Goal: Task Accomplishment & Management: Manage account settings

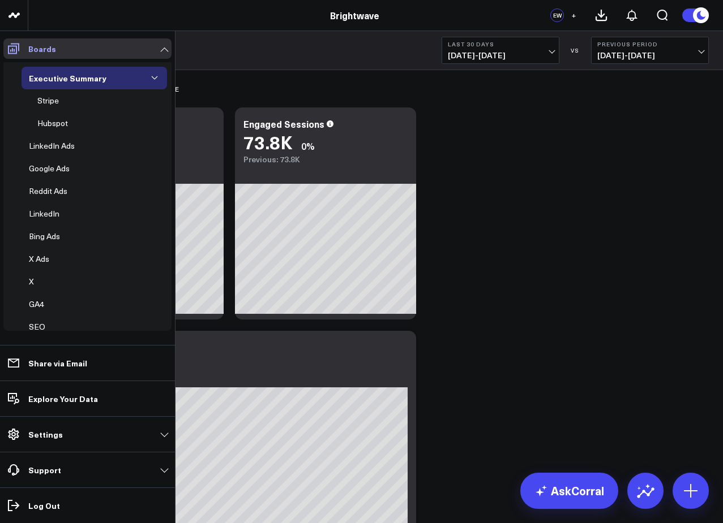
click at [7, 45] on icon at bounding box center [14, 49] width 14 height 14
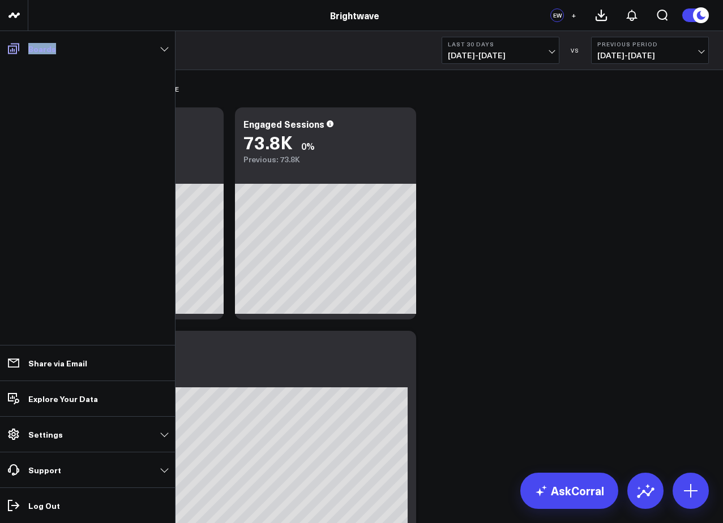
click at [7, 45] on icon at bounding box center [14, 49] width 14 height 14
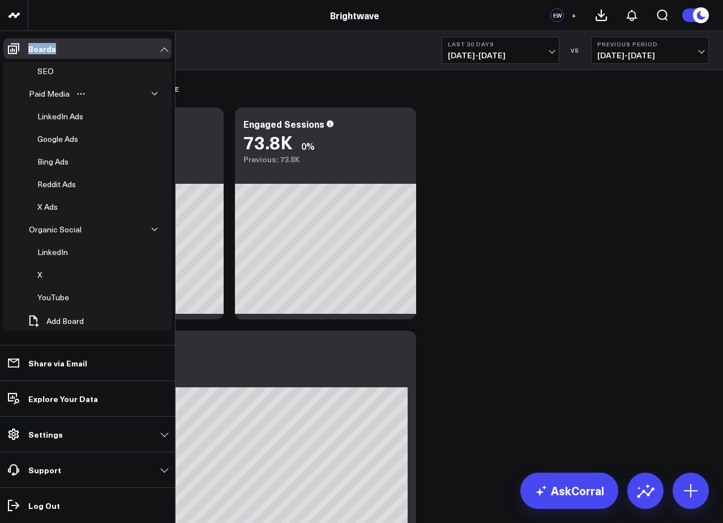
scroll to position [105, 0]
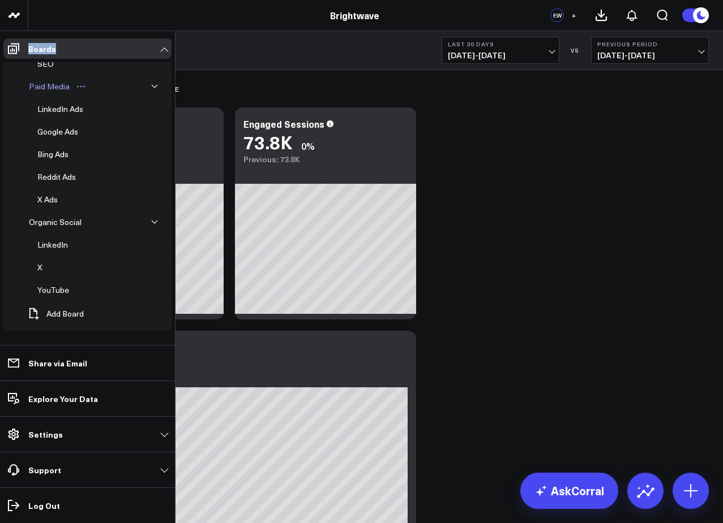
click at [51, 80] on div "Paid Media" at bounding box center [49, 87] width 46 height 14
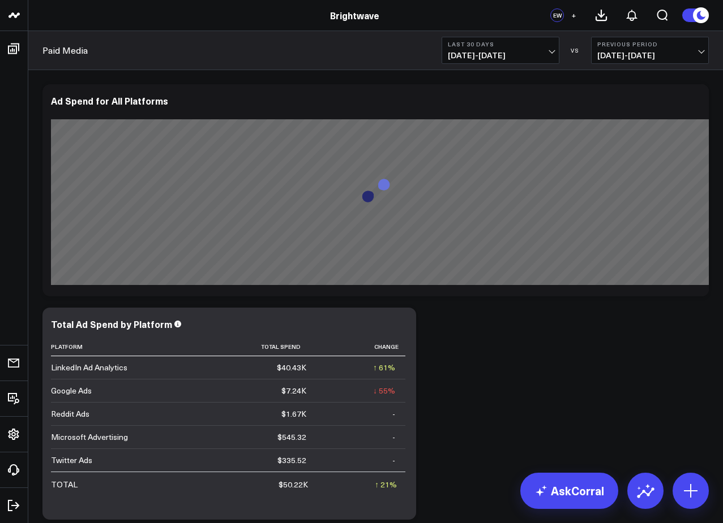
scroll to position [70, 0]
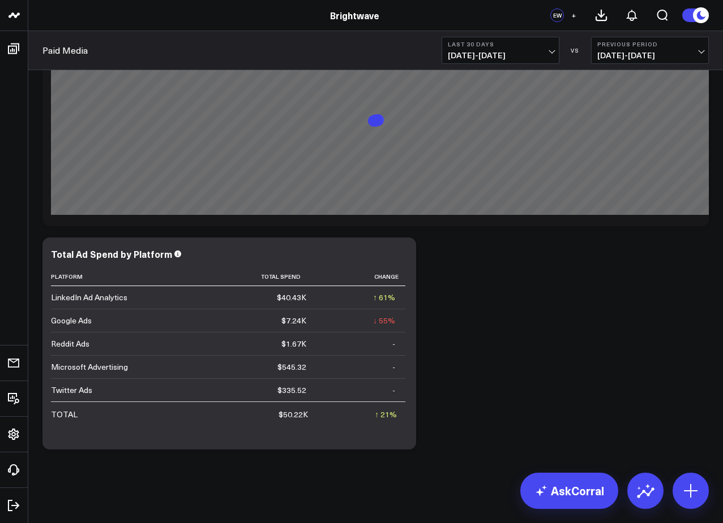
click at [500, 45] on b "Last 30 Days" at bounding box center [500, 44] width 105 height 7
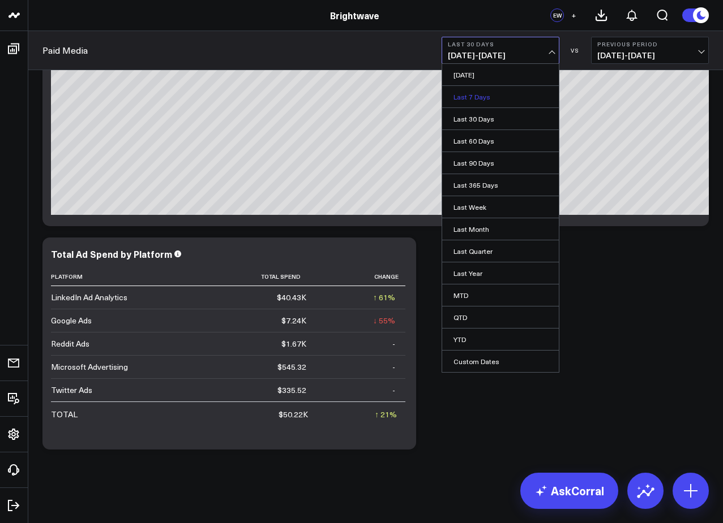
click at [496, 104] on link "Last 7 Days" at bounding box center [500, 96] width 117 height 21
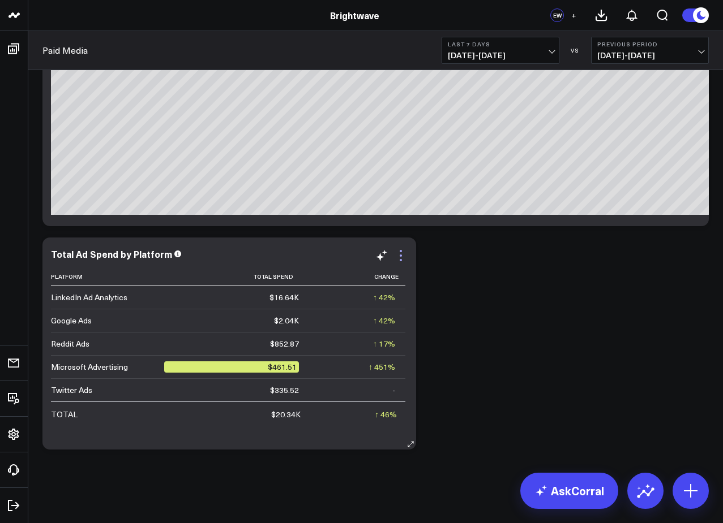
click at [398, 261] on icon at bounding box center [401, 256] width 14 height 14
click at [638, 303] on div "Modify via AI Copy link to widget Ask support Remove Create linked copy Executi…" at bounding box center [375, 231] width 677 height 447
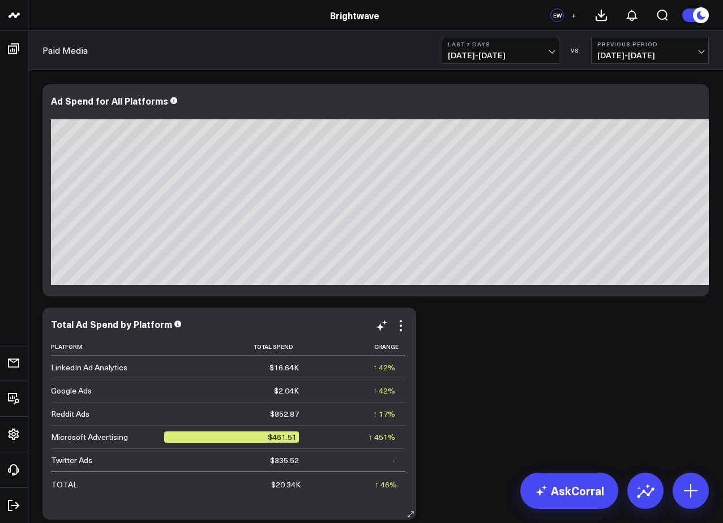
scroll to position [70, 0]
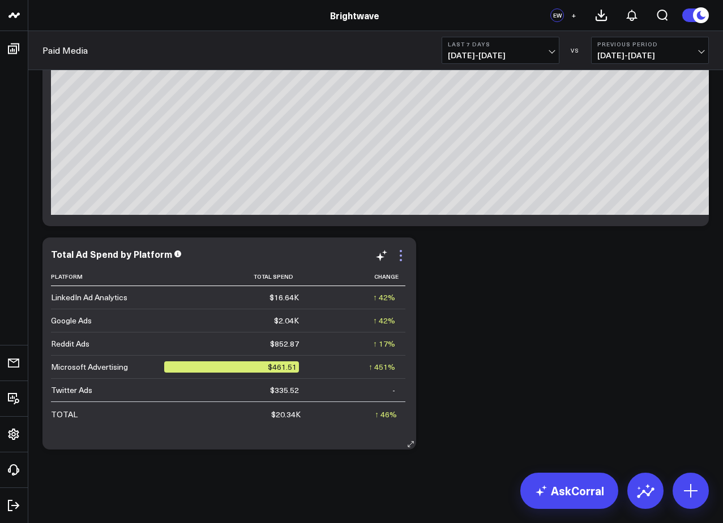
click at [403, 256] on icon at bounding box center [401, 256] width 14 height 14
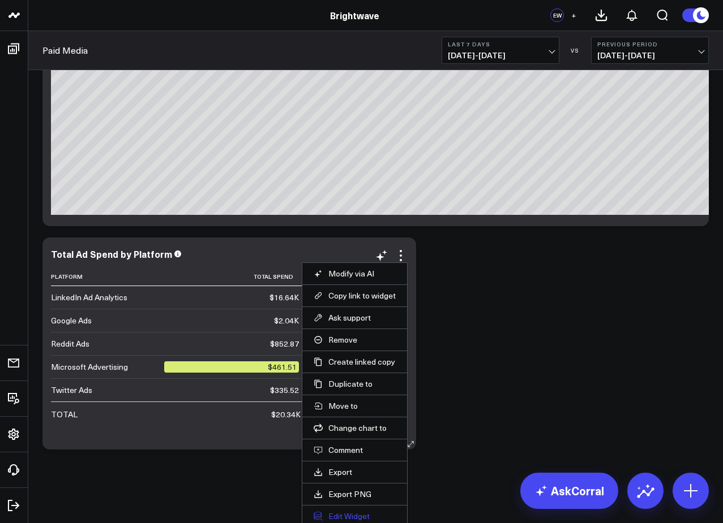
click at [330, 512] on button "Edit Widget" at bounding box center [354, 516] width 82 height 10
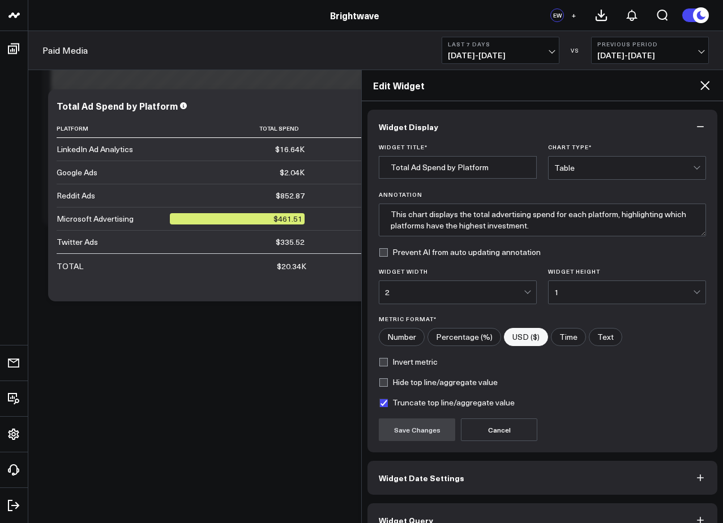
scroll to position [23, 0]
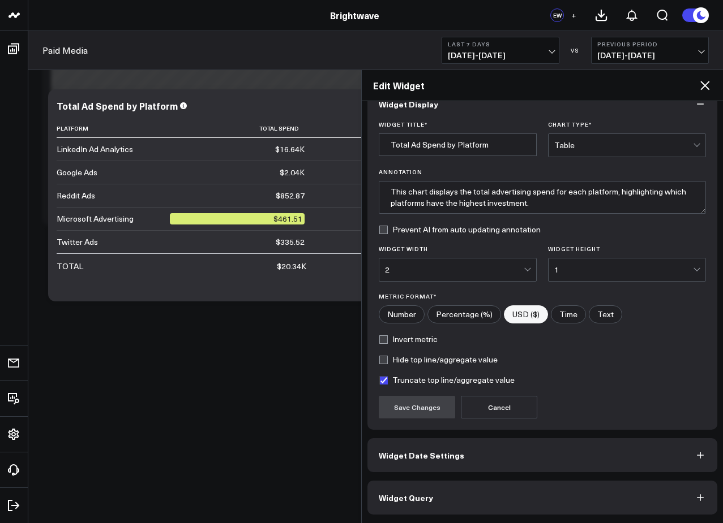
click at [436, 494] on button "Widget Query" at bounding box center [542, 498] width 350 height 34
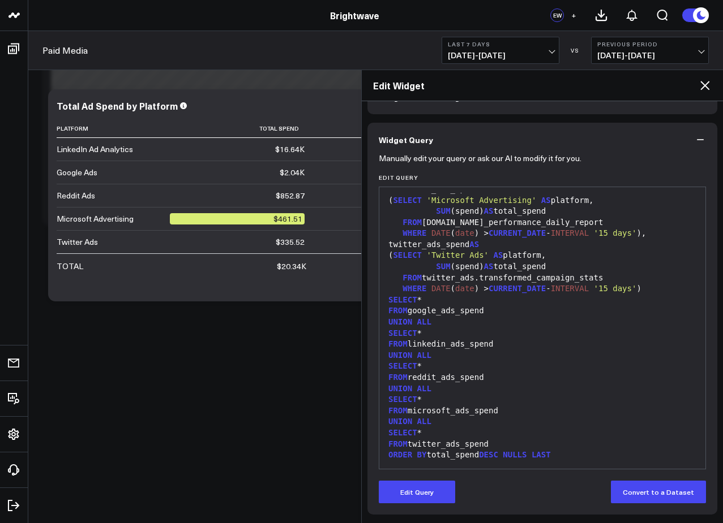
scroll to position [188, 0]
click at [425, 497] on button "Edit Query" at bounding box center [417, 492] width 76 height 23
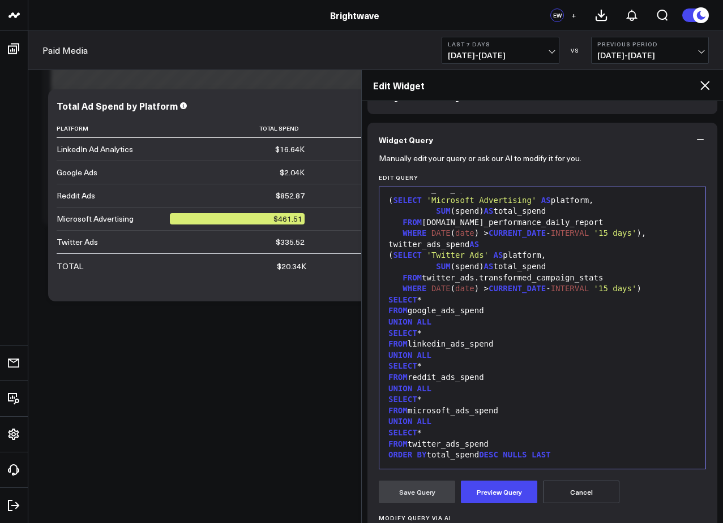
scroll to position [212, 0]
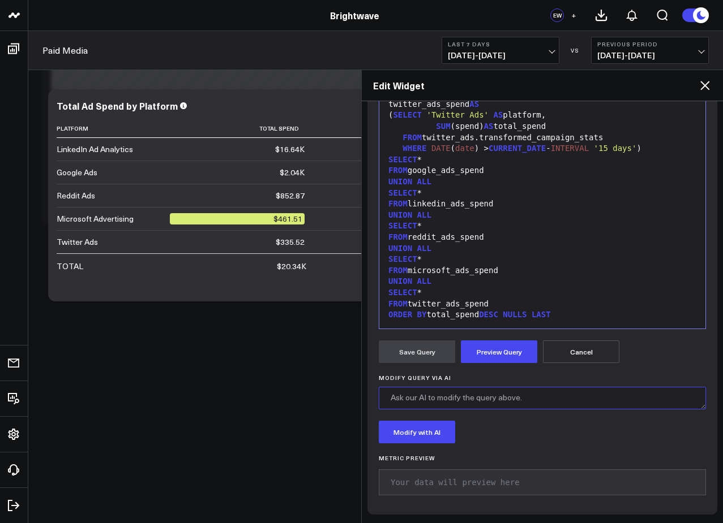
click at [444, 406] on textarea "Modify Query via AI" at bounding box center [542, 398] width 327 height 23
type textarea "W"
type textarea "Can you add the number of total conversions associated with each channel?"
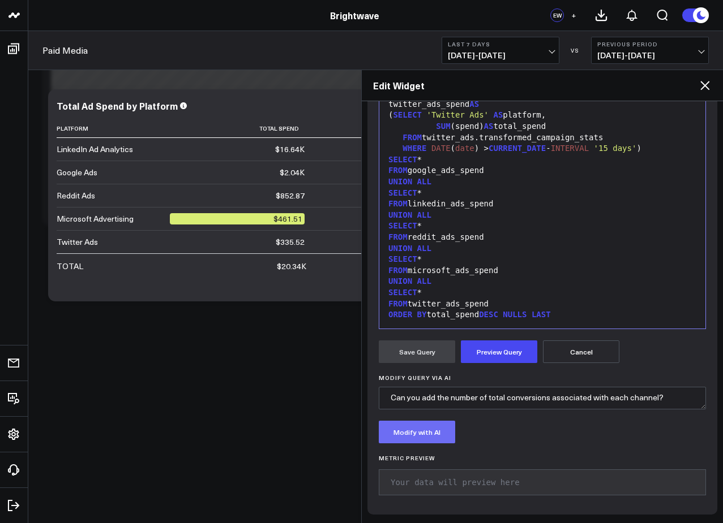
click at [407, 441] on button "Modify with AI" at bounding box center [417, 432] width 76 height 23
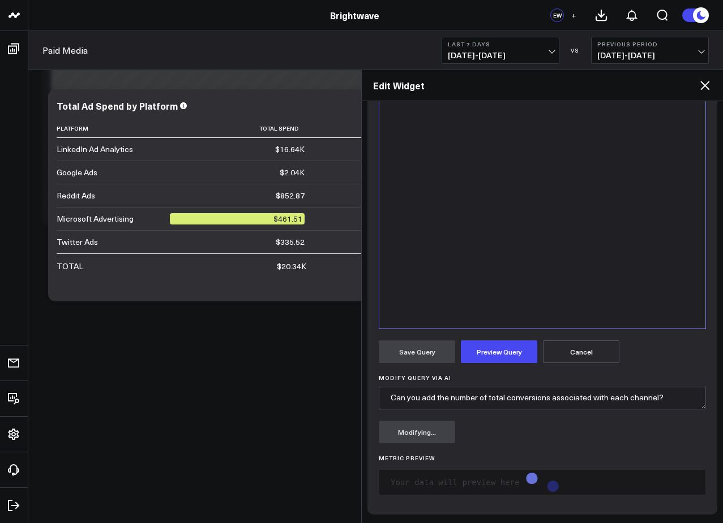
click at [316, 272] on td "↑ 46% Previous $13.94K" at bounding box center [363, 265] width 96 height 24
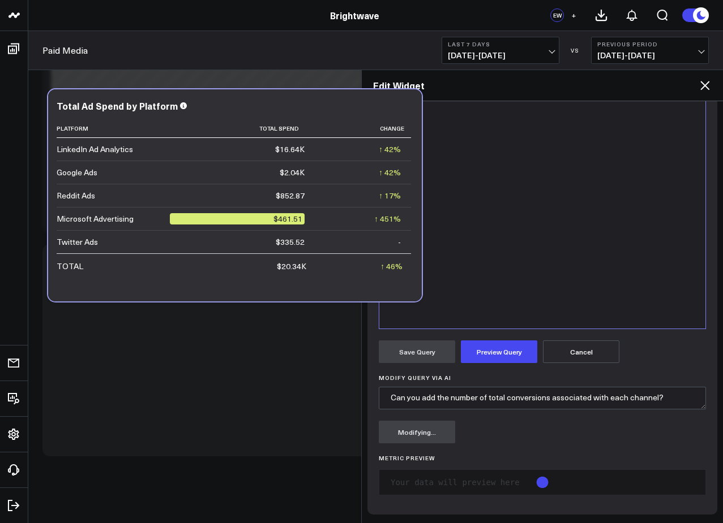
scroll to position [62, 0]
click at [260, 340] on div at bounding box center [228, 352] width 373 height 212
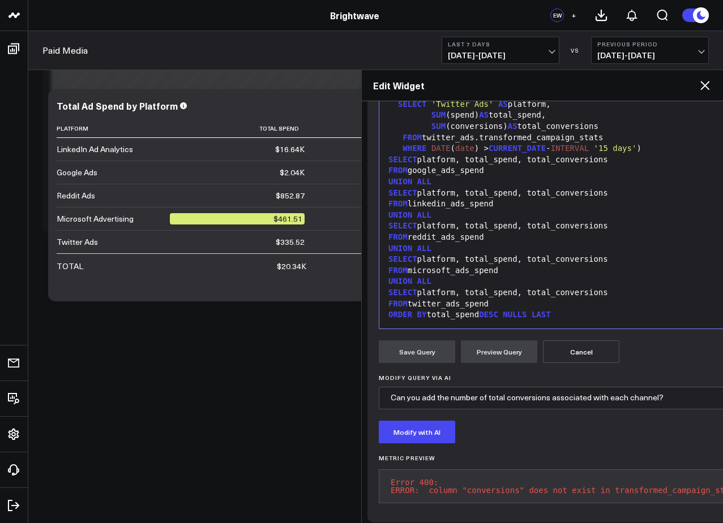
scroll to position [222, 0]
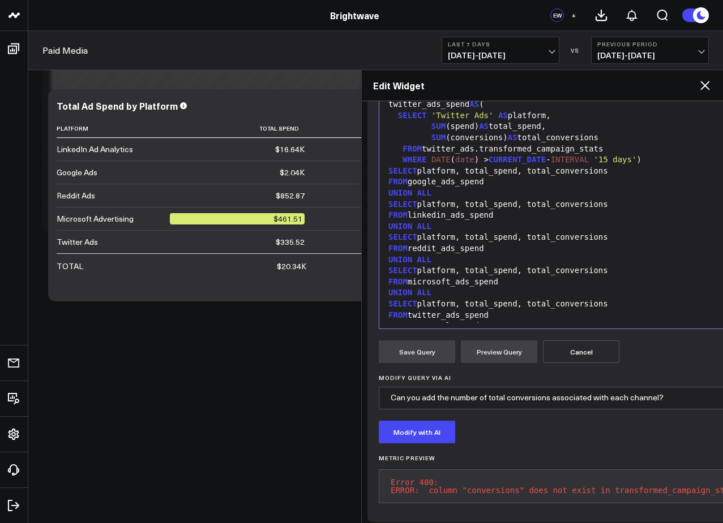
click at [702, 85] on icon at bounding box center [705, 86] width 14 height 14
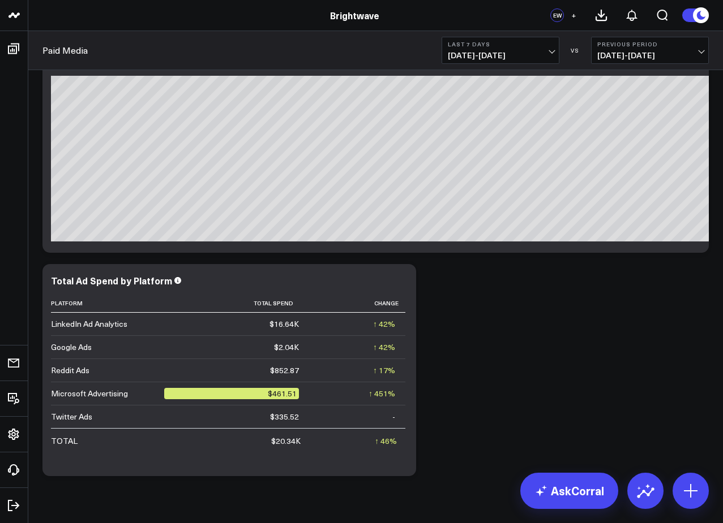
scroll to position [70, 0]
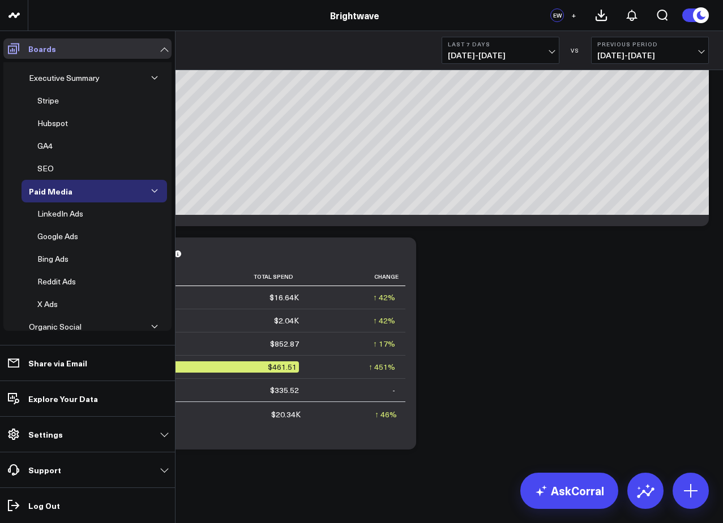
click at [17, 54] on icon at bounding box center [14, 49] width 14 height 14
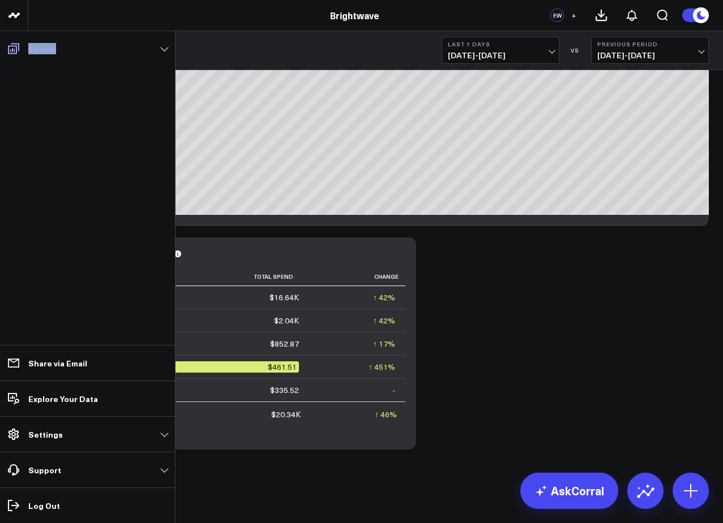
click at [17, 54] on icon at bounding box center [14, 49] width 14 height 14
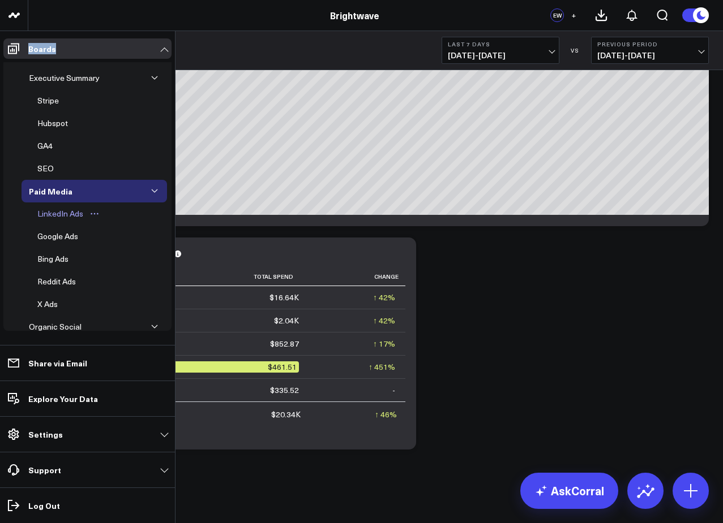
click at [89, 214] on button "Open board menu" at bounding box center [94, 213] width 17 height 9
click at [76, 214] on div "LinkedIn Ads" at bounding box center [60, 214] width 51 height 14
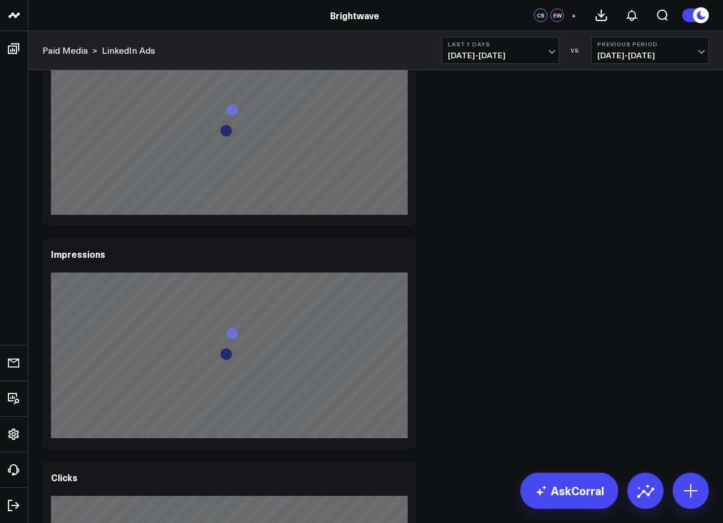
scroll to position [479, 0]
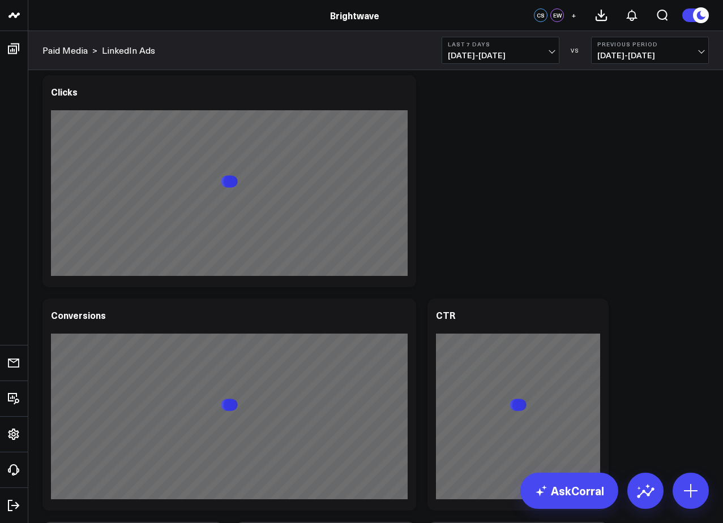
click at [483, 302] on div "CTR" at bounding box center [517, 405] width 181 height 212
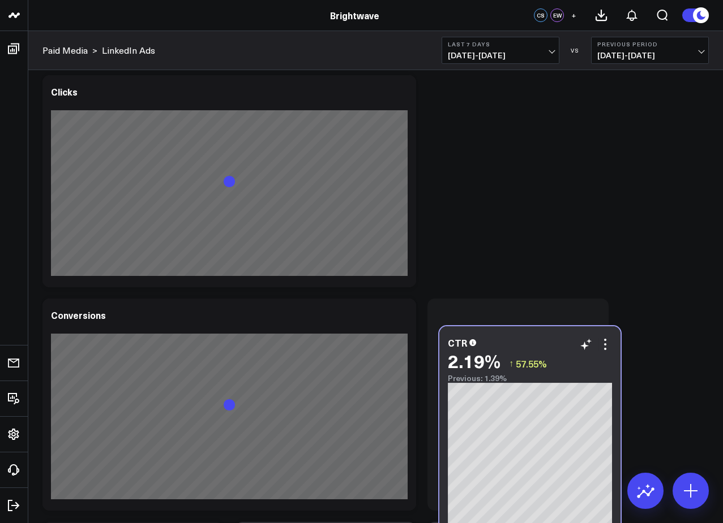
click at [494, 329] on div "CTR 2.19% ↑ 57.55% Previous: 1.39%" at bounding box center [529, 432] width 181 height 212
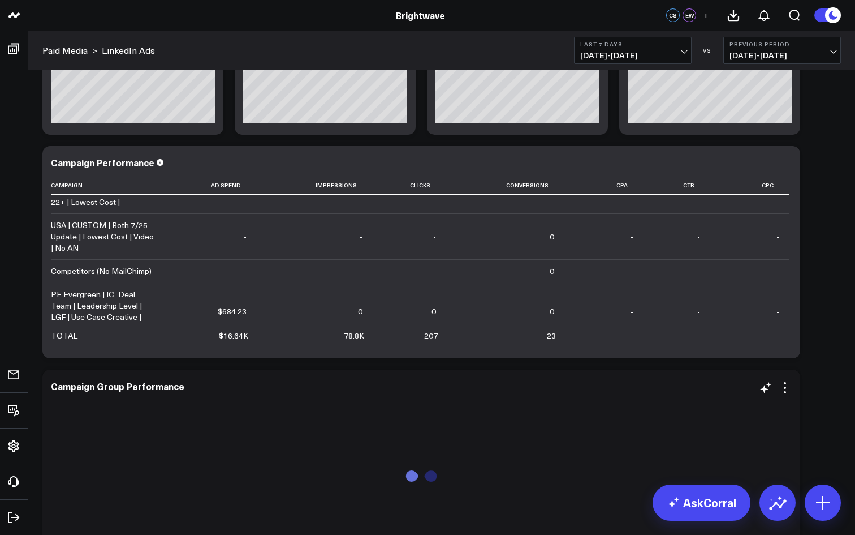
scroll to position [752, 0]
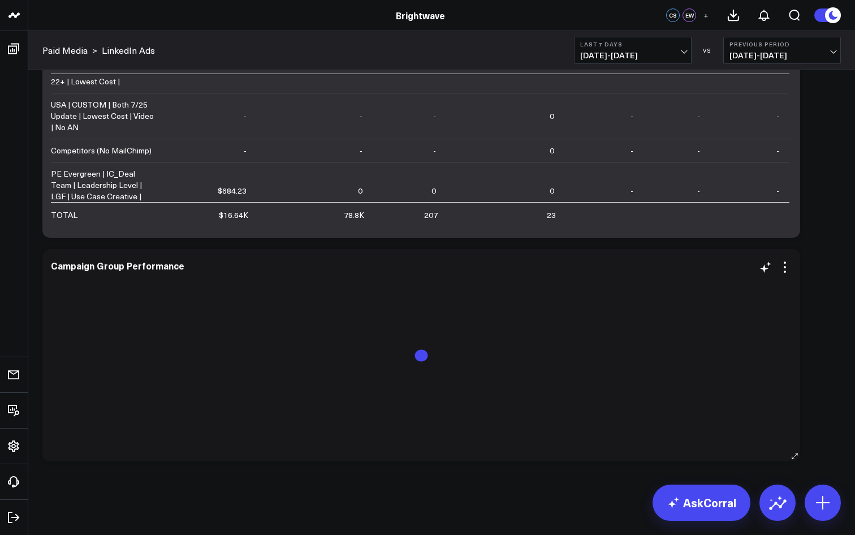
click at [523, 455] on div "Campaign Group Performance" at bounding box center [421, 355] width 758 height 212
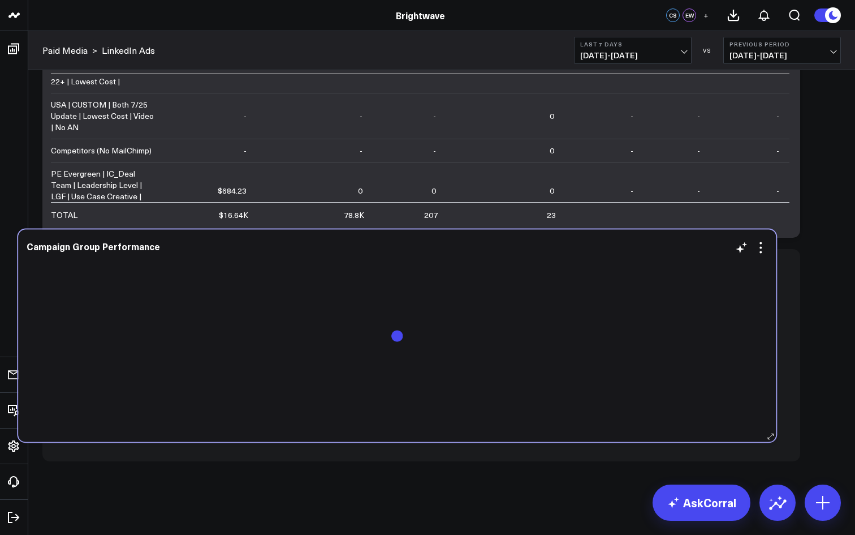
click at [499, 436] on div "Campaign Group Performance" at bounding box center [397, 336] width 758 height 212
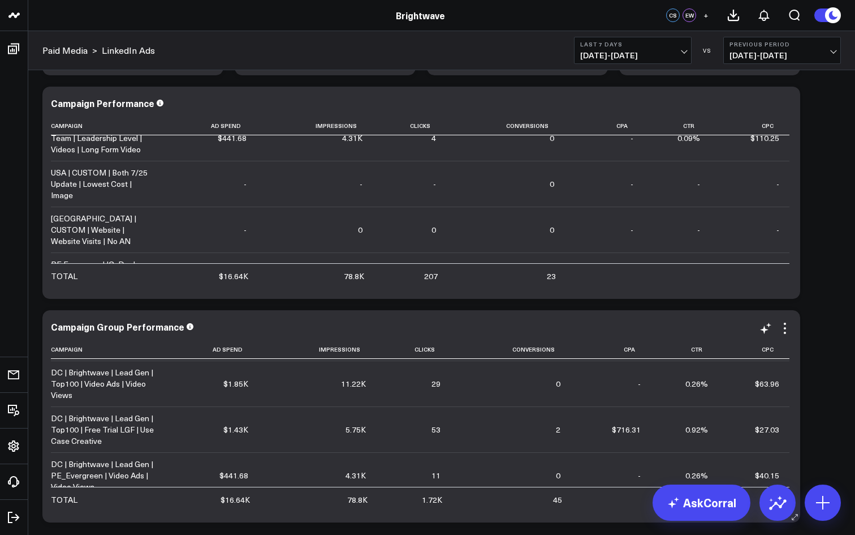
scroll to position [0, 0]
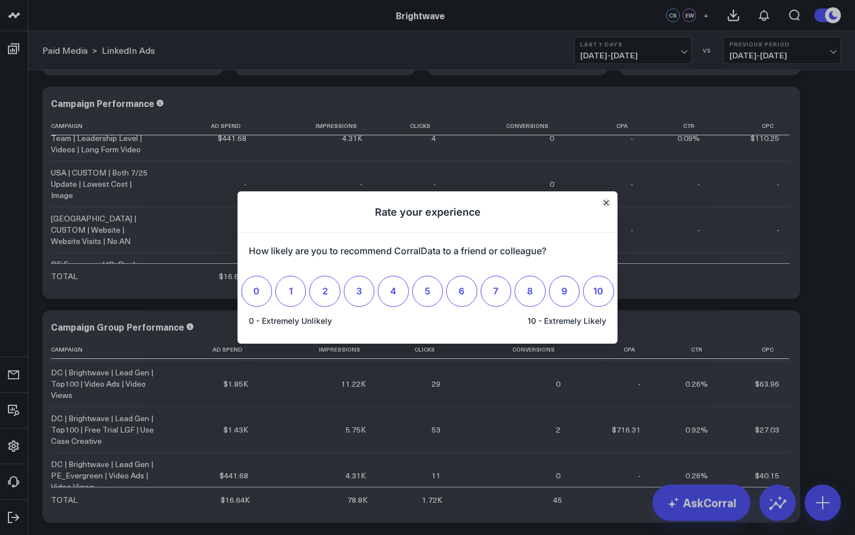
click at [609, 200] on icon "Close" at bounding box center [607, 203] width 6 height 6
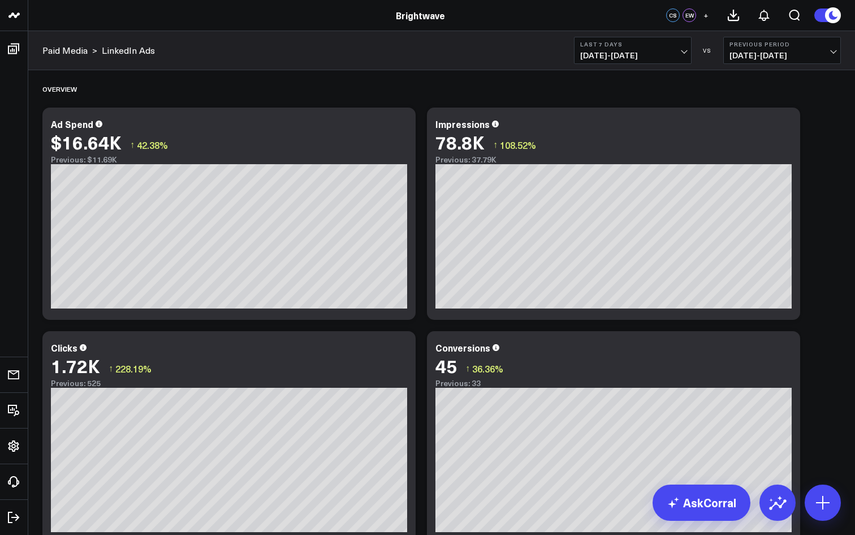
click at [722, 57] on span "[DATE] - [DATE]" at bounding box center [782, 55] width 105 height 9
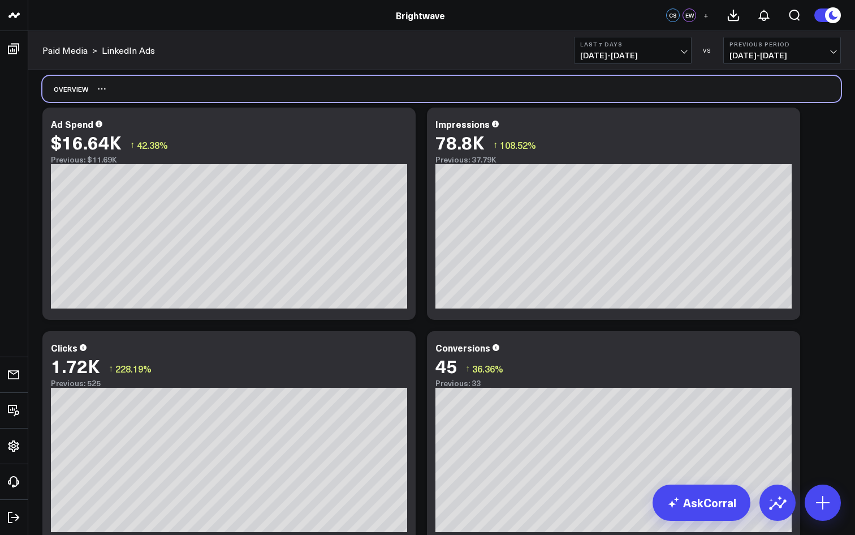
click at [715, 76] on div "Overview" at bounding box center [441, 89] width 799 height 26
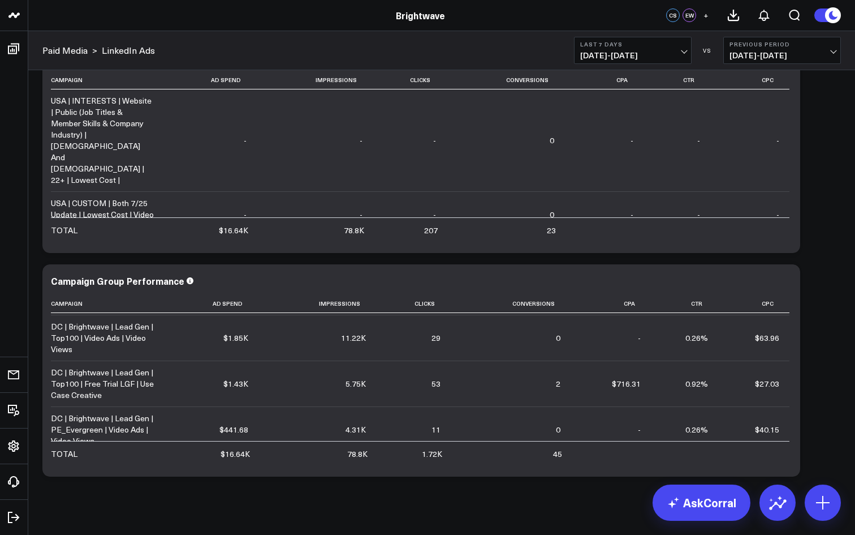
scroll to position [752, 0]
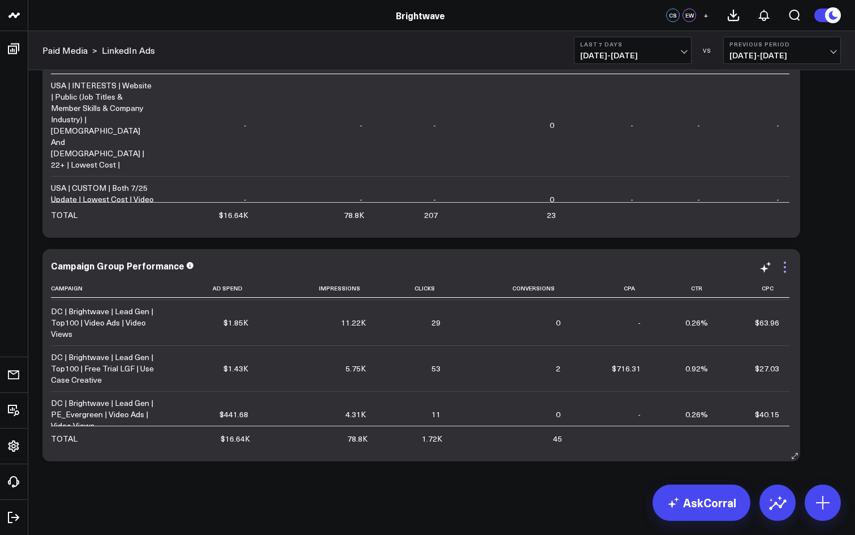
click at [722, 265] on icon at bounding box center [786, 267] width 14 height 14
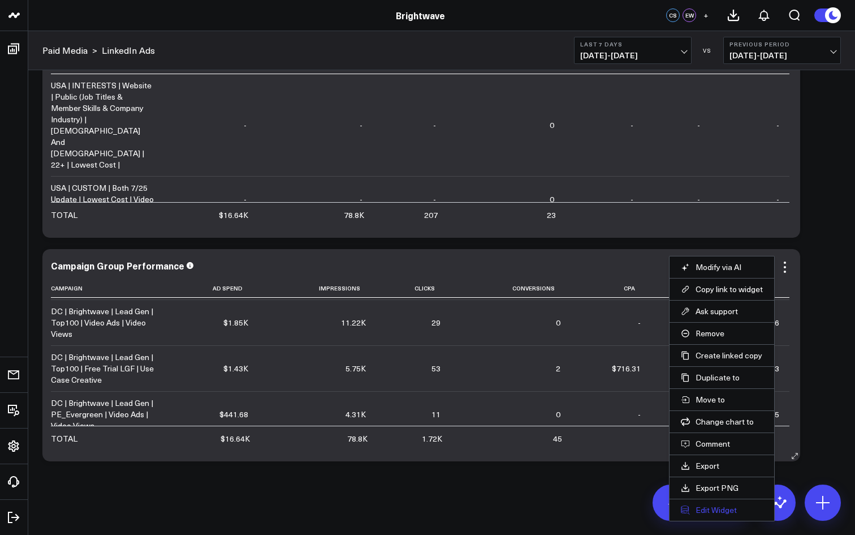
click at [705, 511] on button "Edit Widget" at bounding box center [722, 510] width 82 height 10
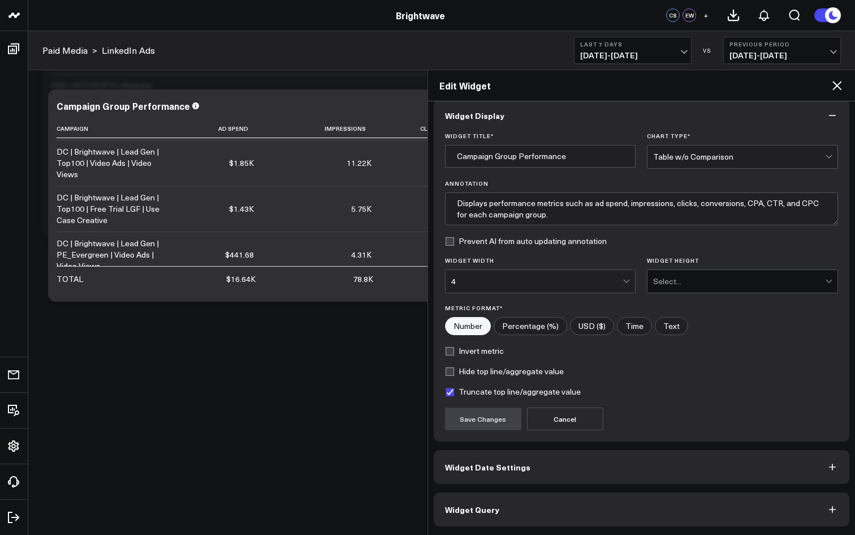
scroll to position [6, 0]
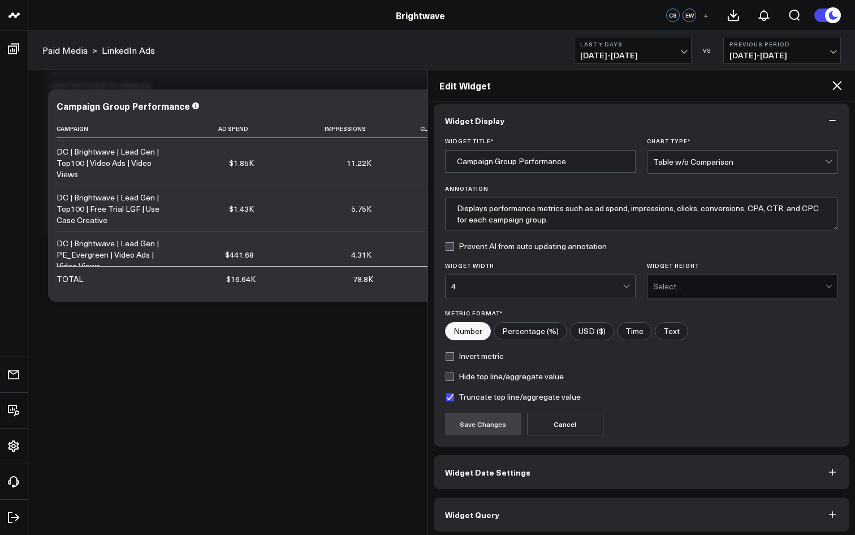
click at [691, 166] on div "Table w/o Comparison" at bounding box center [739, 161] width 172 height 23
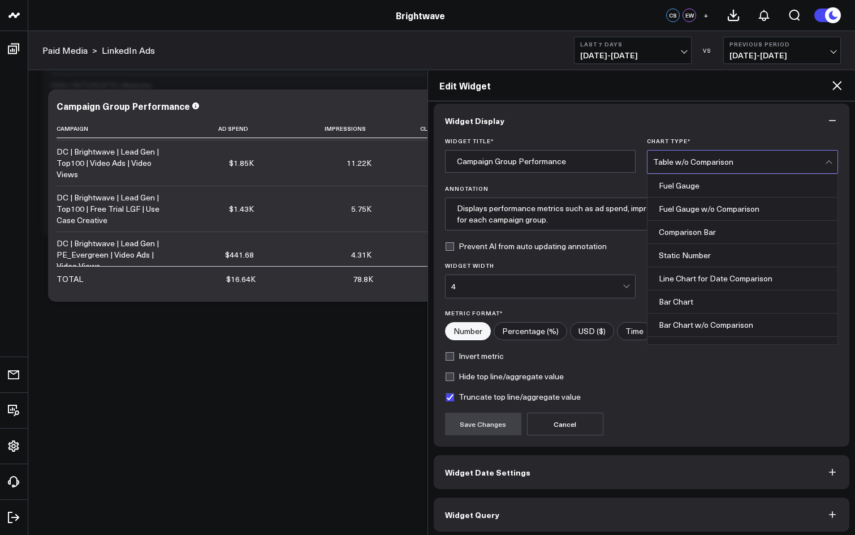
scroll to position [456, 0]
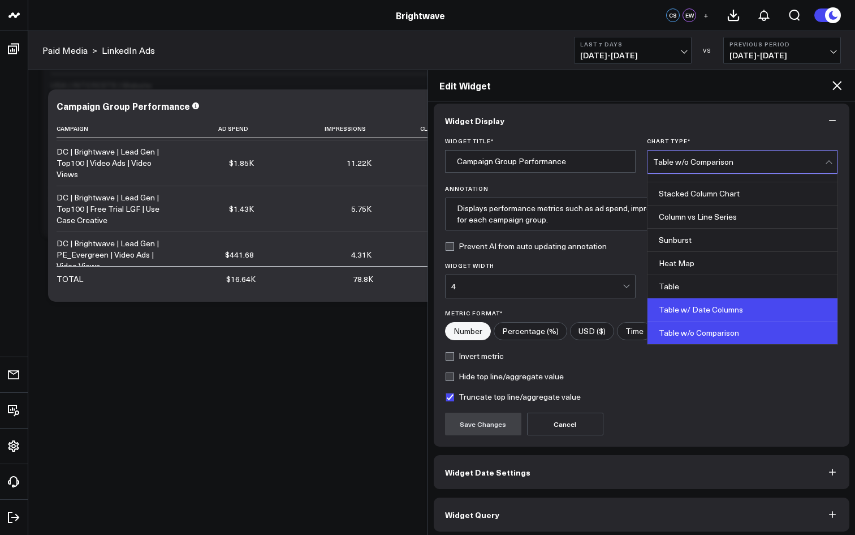
click at [682, 303] on div "Table w/ Date Columns" at bounding box center [743, 309] width 190 height 23
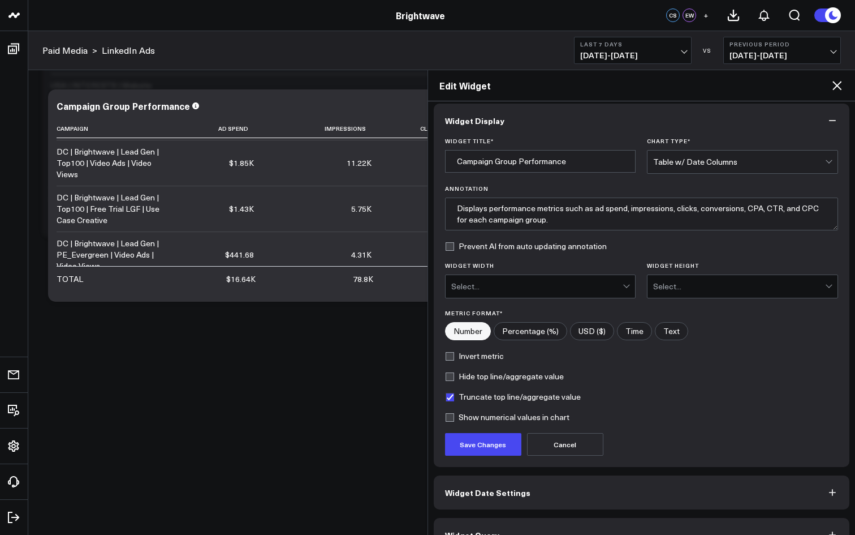
click at [682, 303] on form "Widget Title * Campaign Group Performance Chart Type * Table w/ Date Columns An…" at bounding box center [642, 296] width 394 height 318
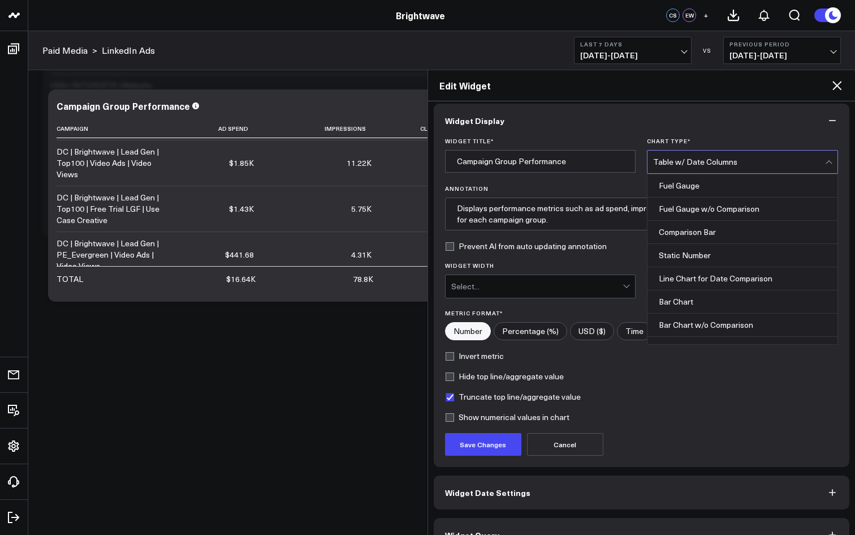
click at [715, 158] on div "Table w/ Date Columns" at bounding box center [739, 161] width 172 height 9
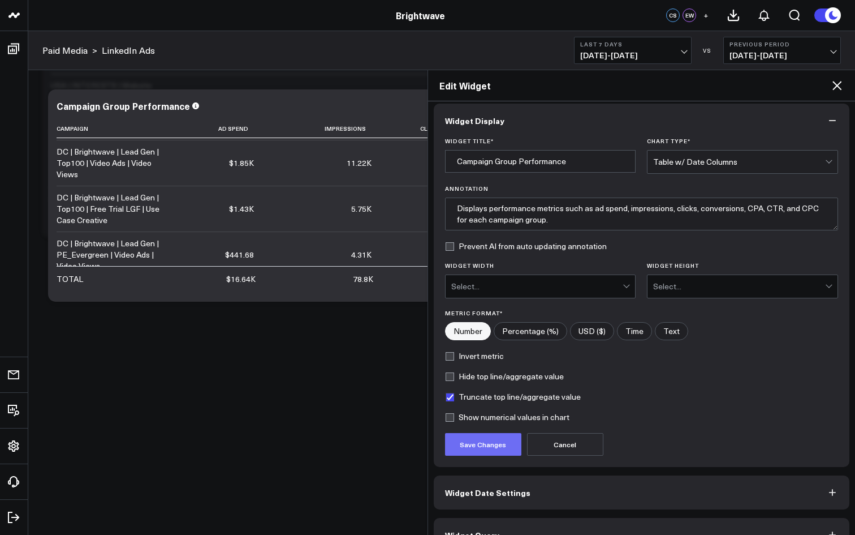
click at [507, 445] on button "Save Changes" at bounding box center [483, 444] width 76 height 23
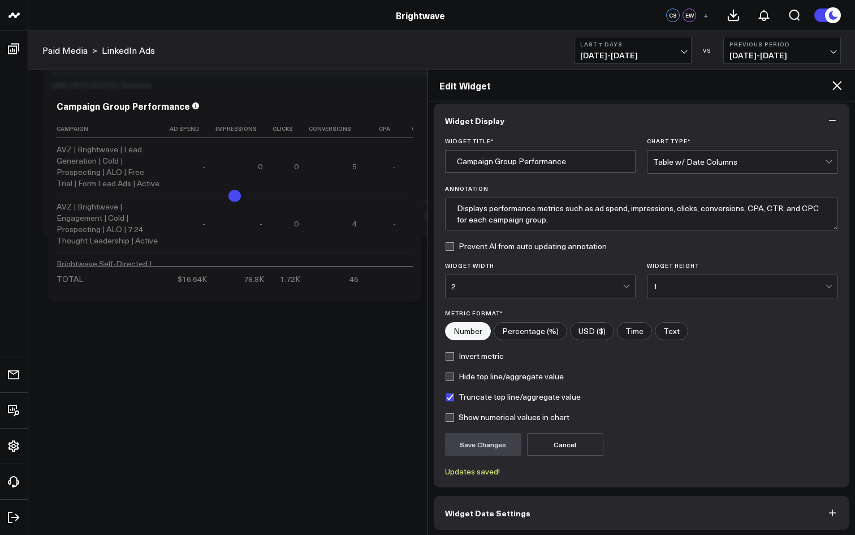
click at [722, 85] on icon at bounding box center [838, 86] width 14 height 14
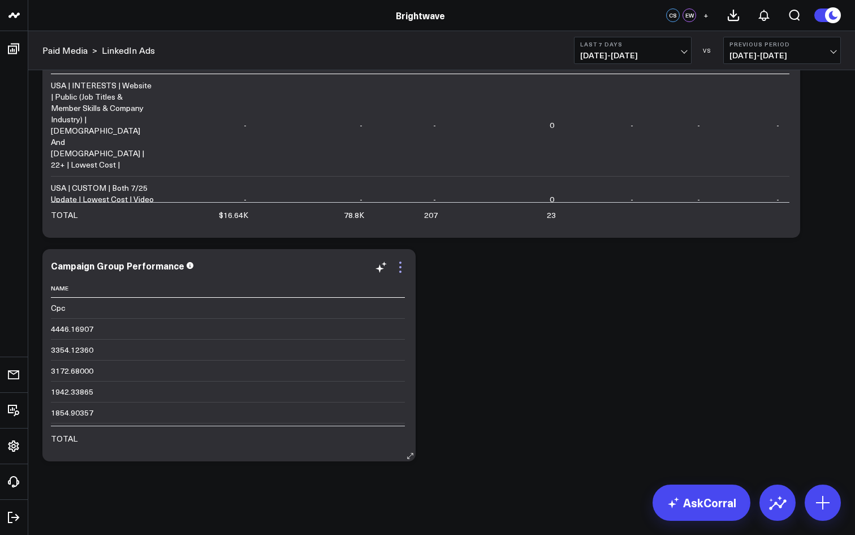
click at [405, 272] on icon at bounding box center [401, 267] width 14 height 14
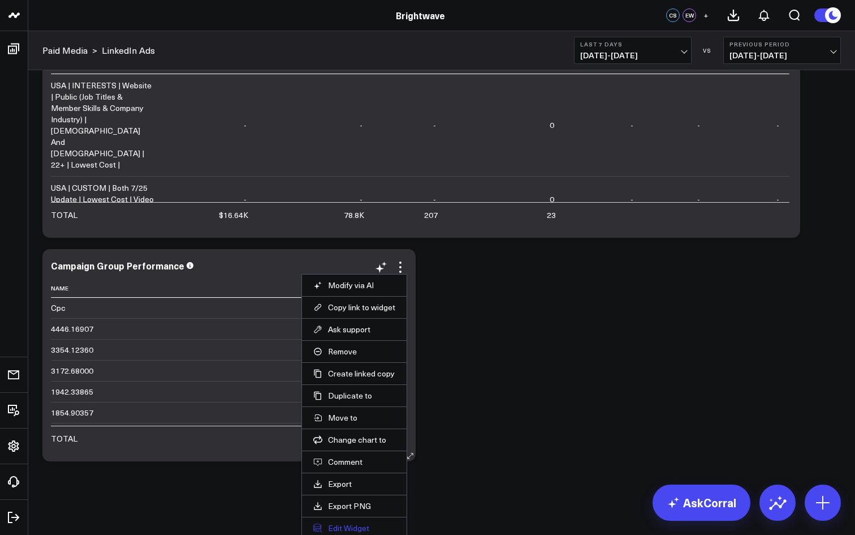
click at [334, 523] on button "Edit Widget" at bounding box center [354, 528] width 82 height 10
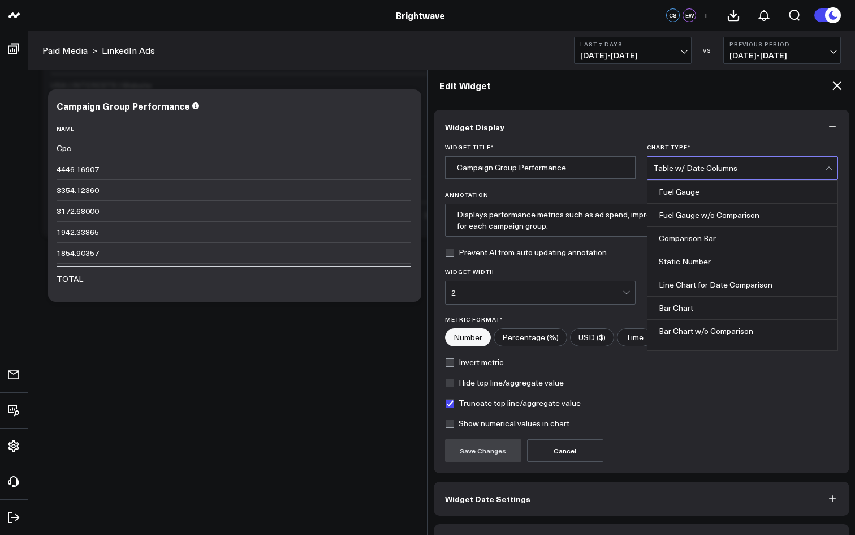
click at [722, 156] on div "Table w/ Date Columns" at bounding box center [742, 168] width 191 height 24
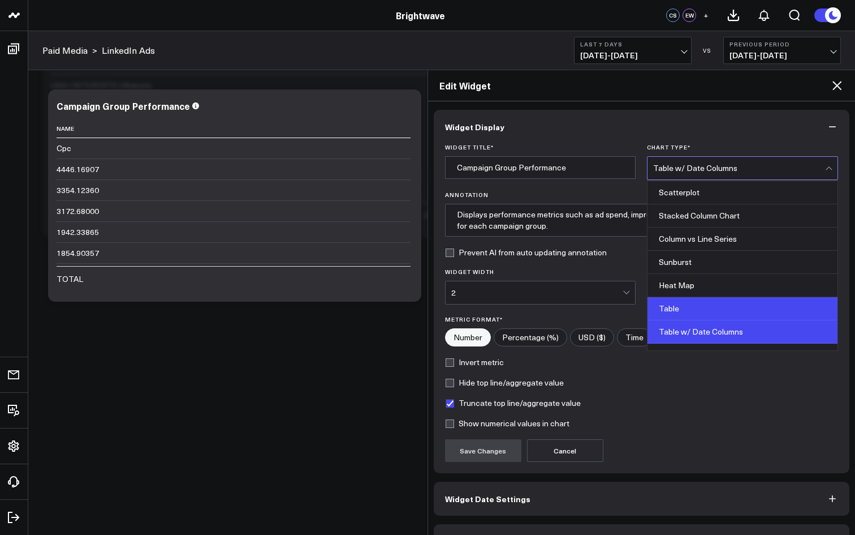
scroll to position [456, 0]
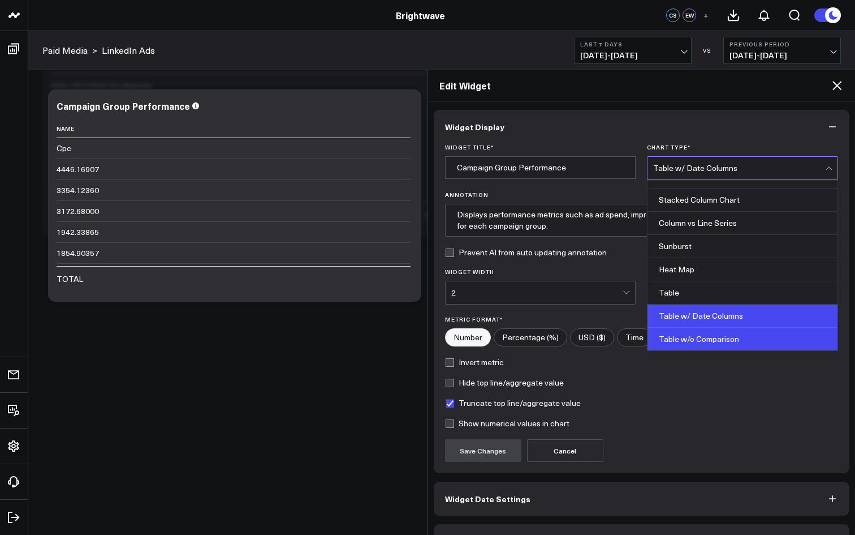
click at [694, 332] on div "Table w/o Comparison" at bounding box center [743, 339] width 190 height 23
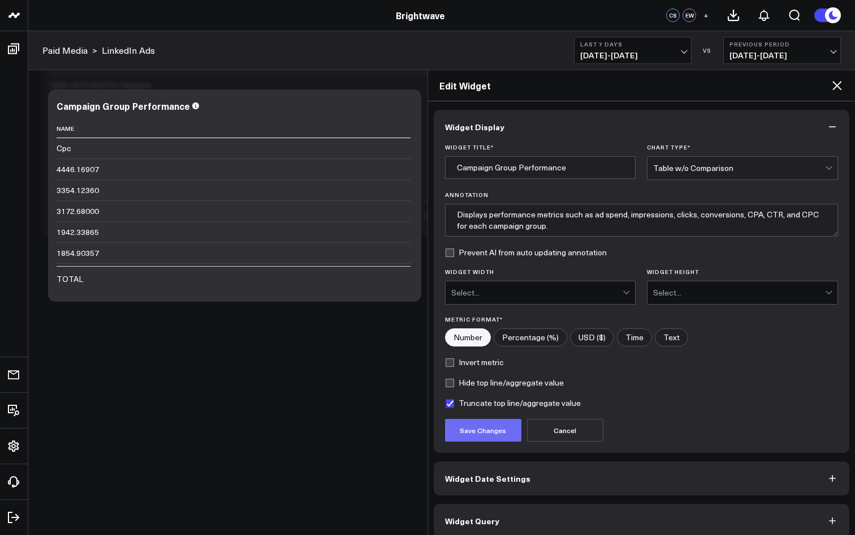
click at [507, 429] on button "Save Changes" at bounding box center [483, 430] width 76 height 23
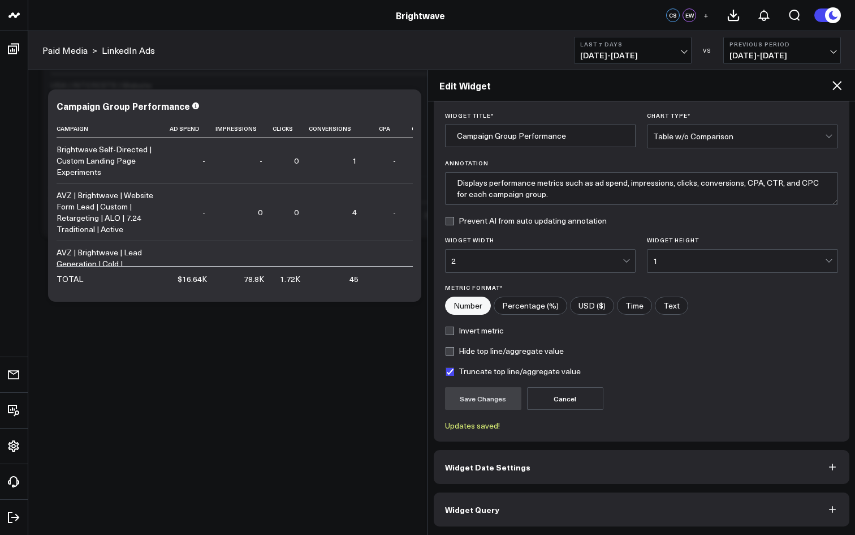
scroll to position [0, 0]
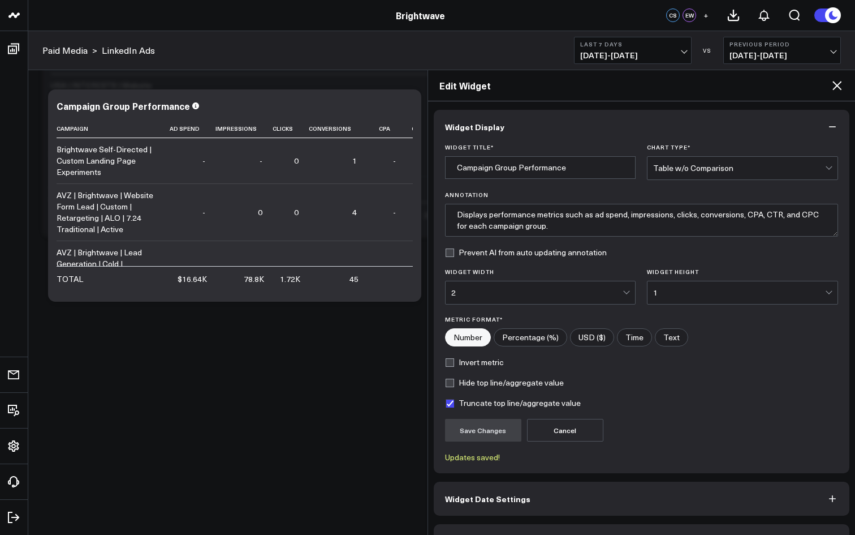
click at [722, 121] on button "Widget Display" at bounding box center [642, 127] width 416 height 34
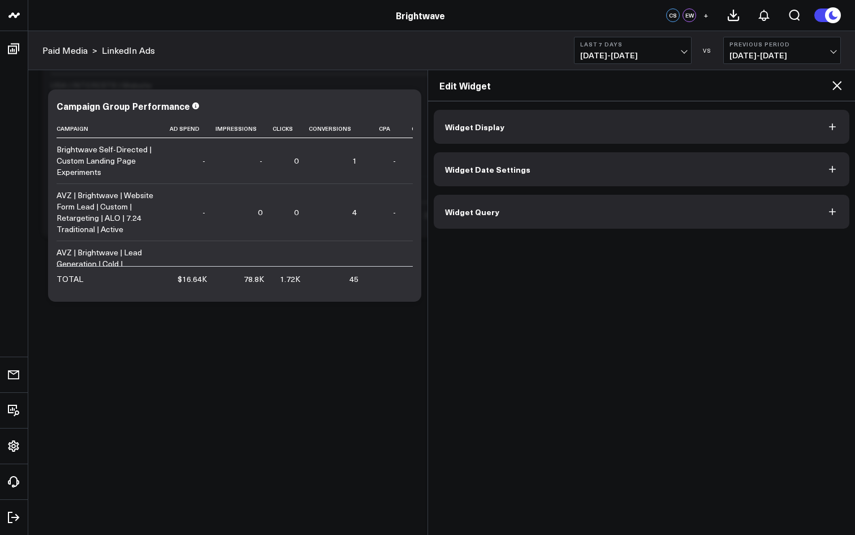
click at [722, 84] on icon at bounding box center [838, 86] width 14 height 14
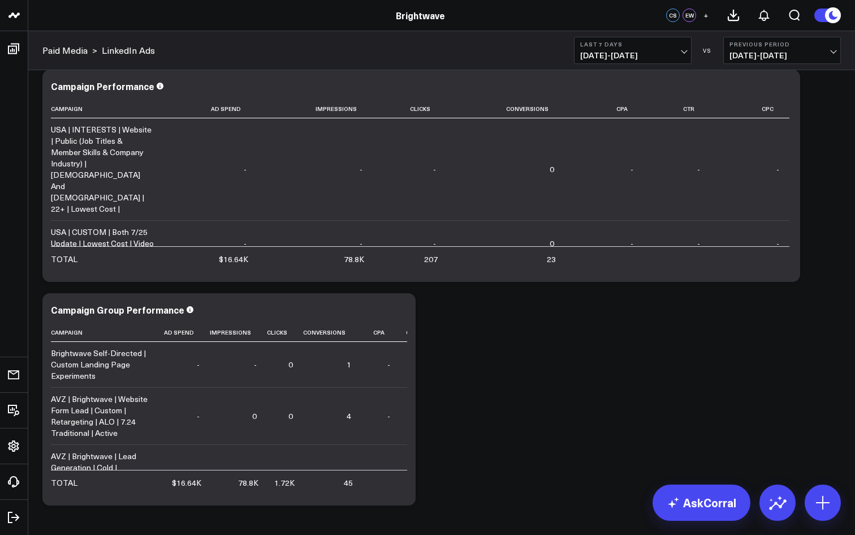
scroll to position [708, 0]
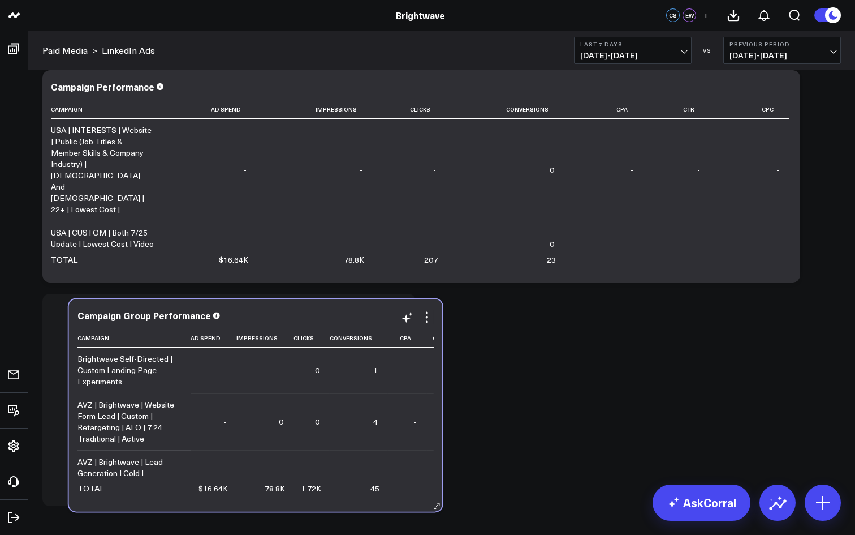
drag, startPoint x: 415, startPoint y: 347, endPoint x: 437, endPoint y: 352, distance: 23.3
click at [437, 352] on div "Campaign Group Performance Campaign Ad Spend Impressions Clicks Conversions Cpa…" at bounding box center [255, 405] width 373 height 212
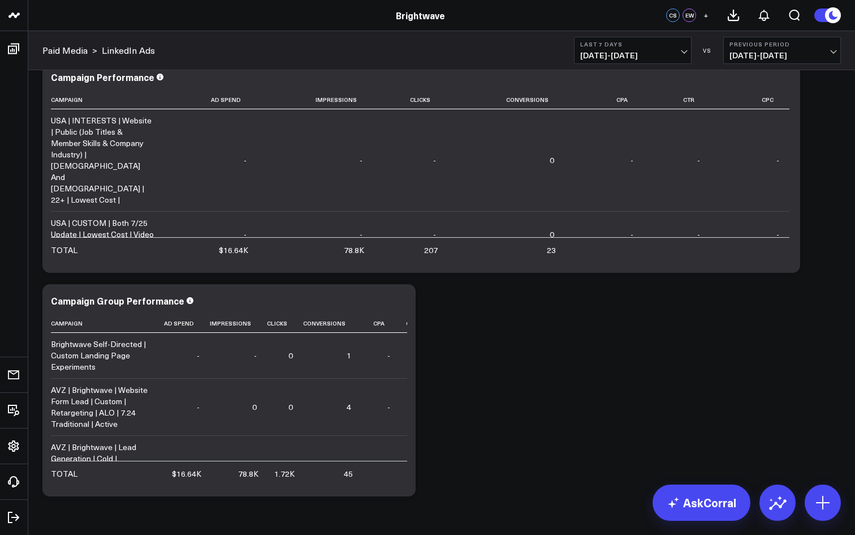
scroll to position [719, 0]
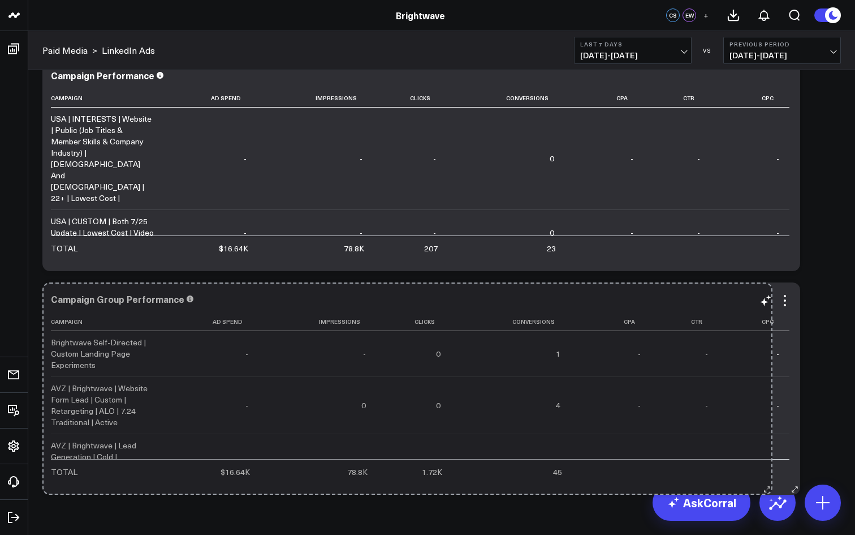
drag, startPoint x: 408, startPoint y: 487, endPoint x: 780, endPoint y: 485, distance: 371.7
click at [722, 485] on div "Campaign Group Performance Campaign Ad Spend Impressions Clicks Conversions Cpa…" at bounding box center [421, 388] width 758 height 212
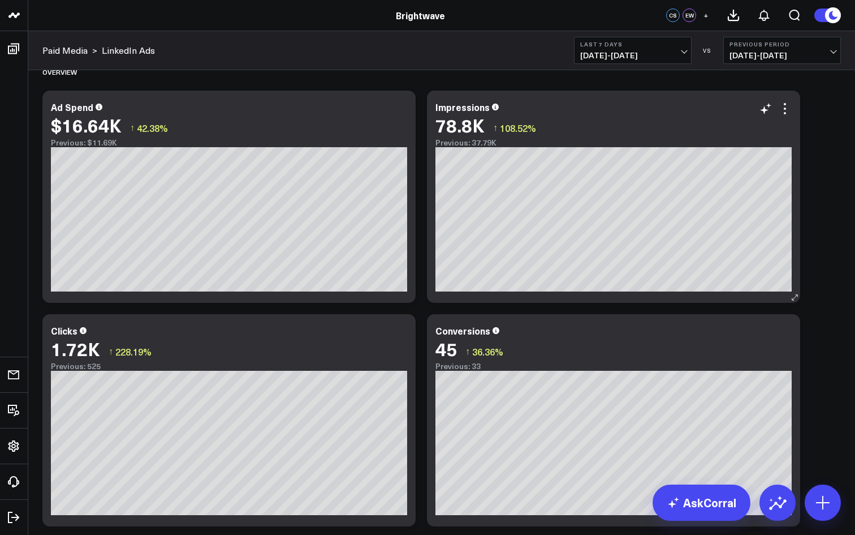
scroll to position [45, 0]
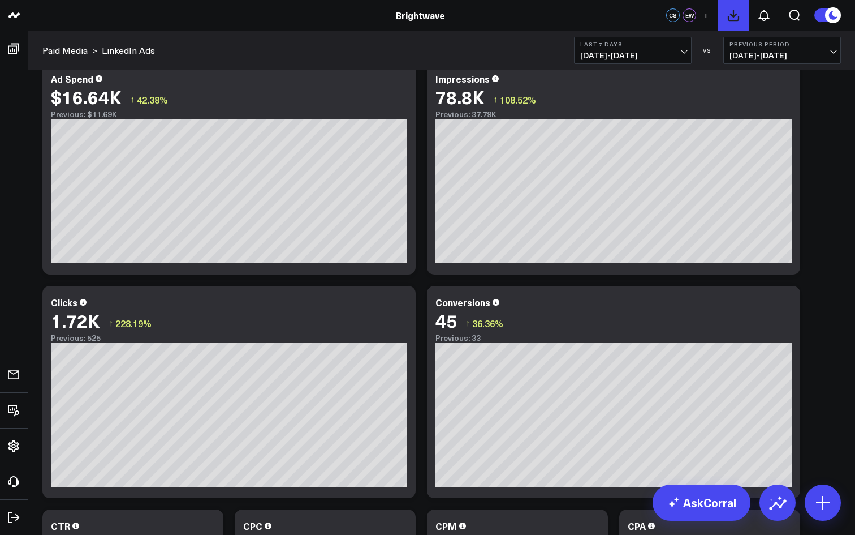
click at [722, 18] on icon at bounding box center [734, 15] width 14 height 14
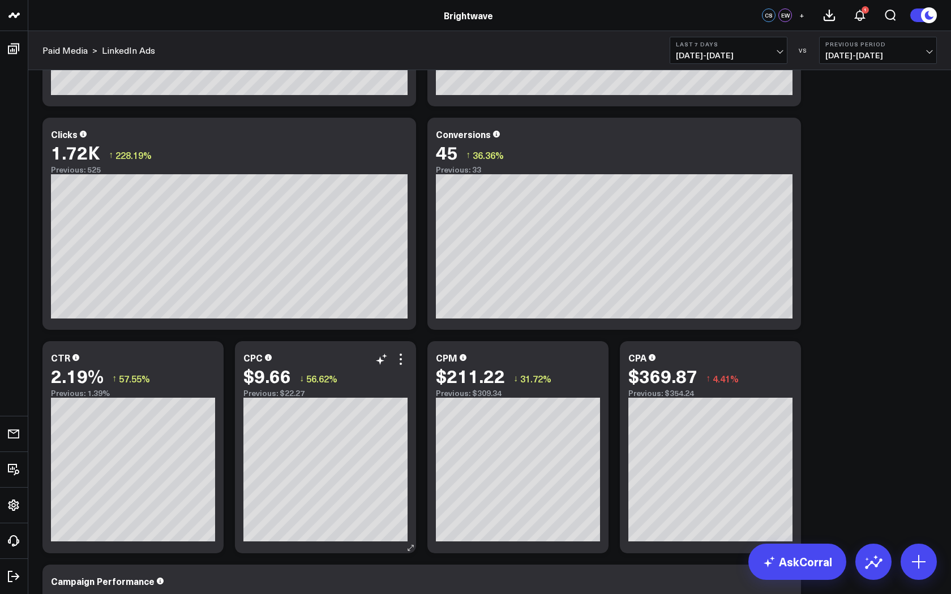
scroll to position [0, 0]
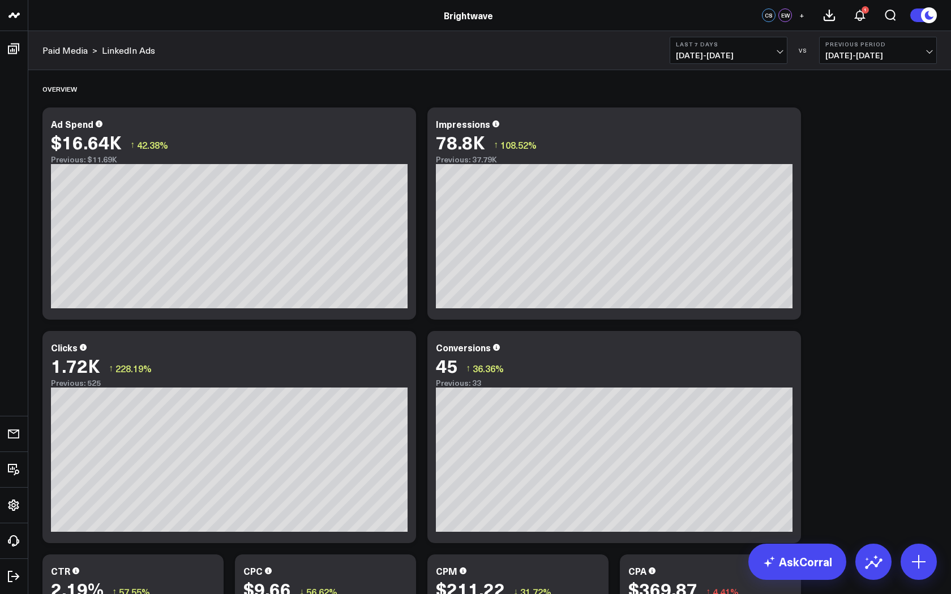
click at [722, 17] on button "+" at bounding box center [801, 15] width 14 height 14
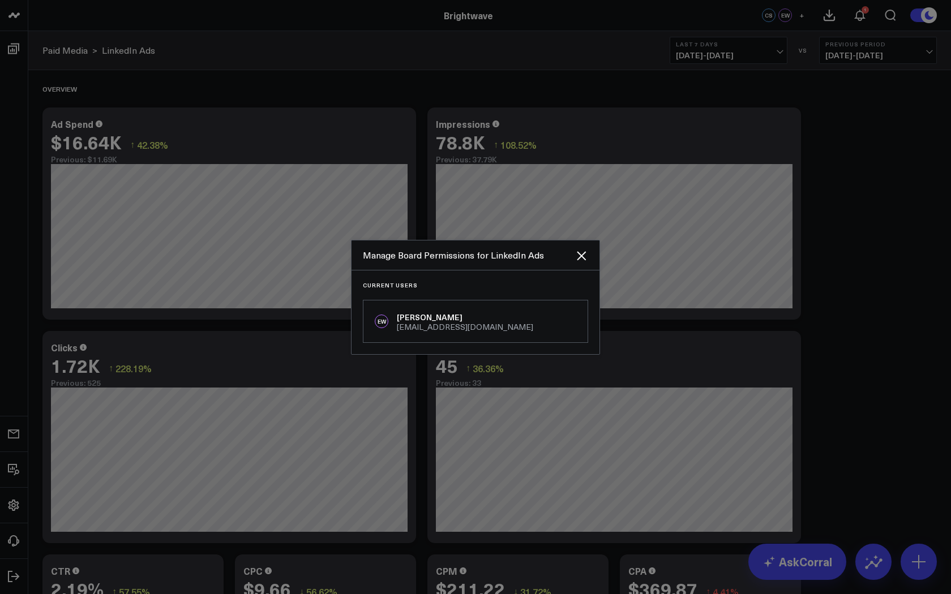
click at [684, 60] on div at bounding box center [475, 297] width 951 height 594
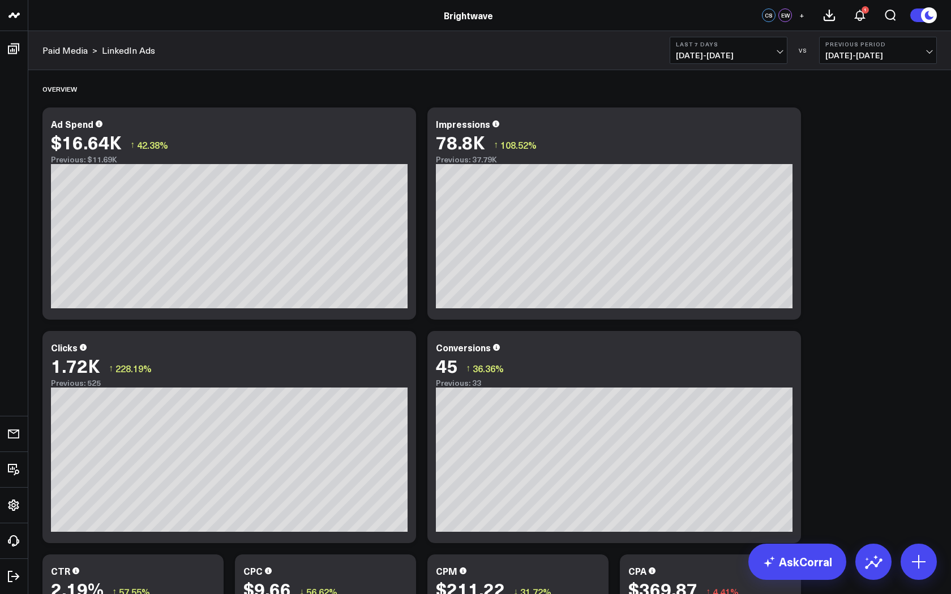
click at [722, 14] on div "CS" at bounding box center [769, 15] width 14 height 14
click at [722, 13] on button "+" at bounding box center [801, 15] width 14 height 14
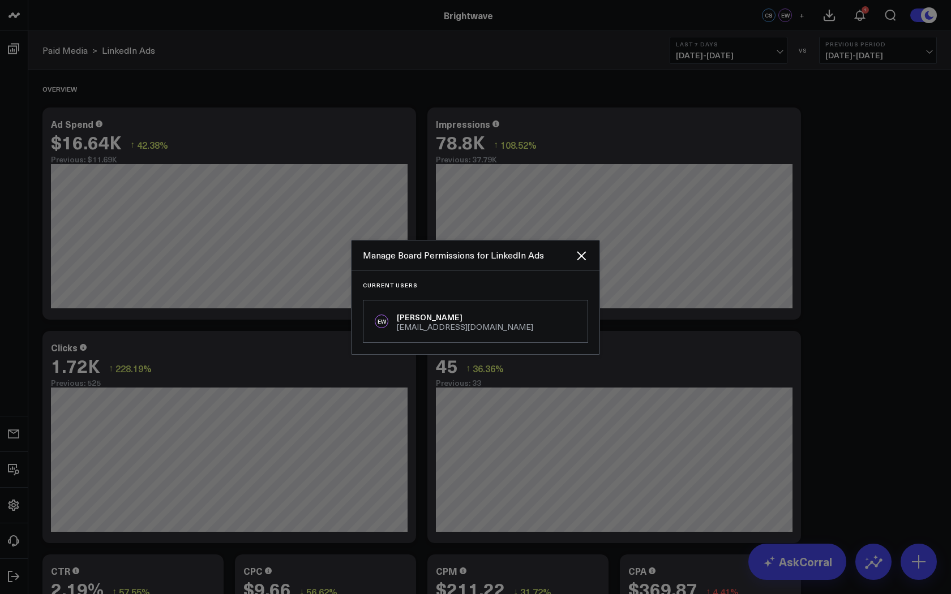
click at [480, 269] on div "Manage Board Permissions for LinkedIn Ads" at bounding box center [475, 255] width 248 height 30
click at [722, 179] on div at bounding box center [475, 297] width 951 height 594
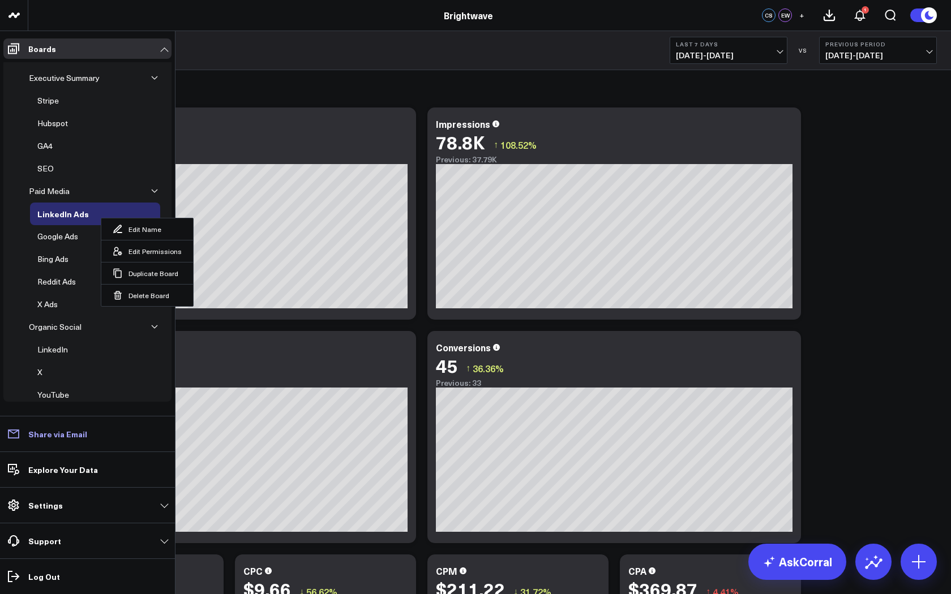
click at [117, 436] on link "Share via Email" at bounding box center [87, 434] width 168 height 20
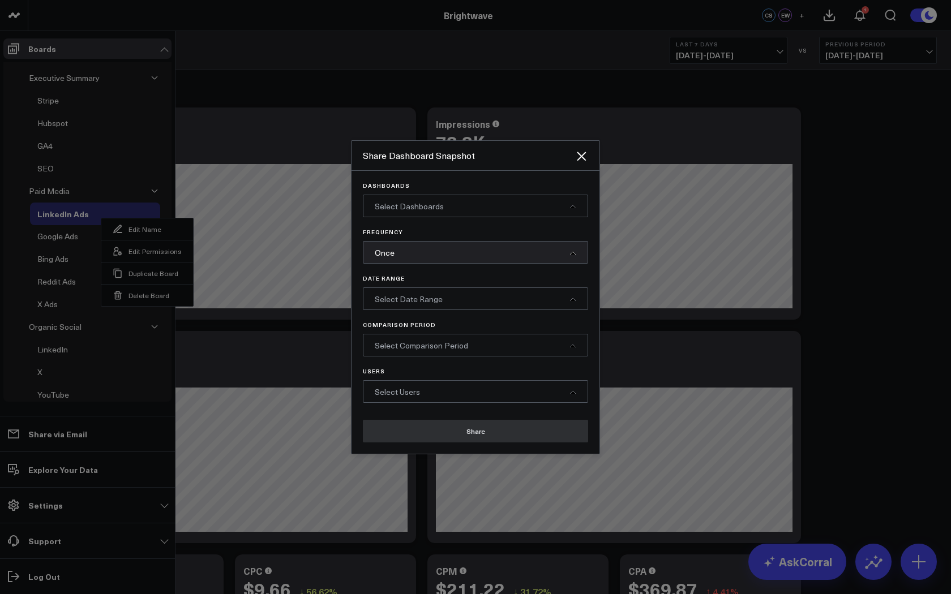
click at [401, 208] on span "Select Dashboards" at bounding box center [409, 206] width 69 height 11
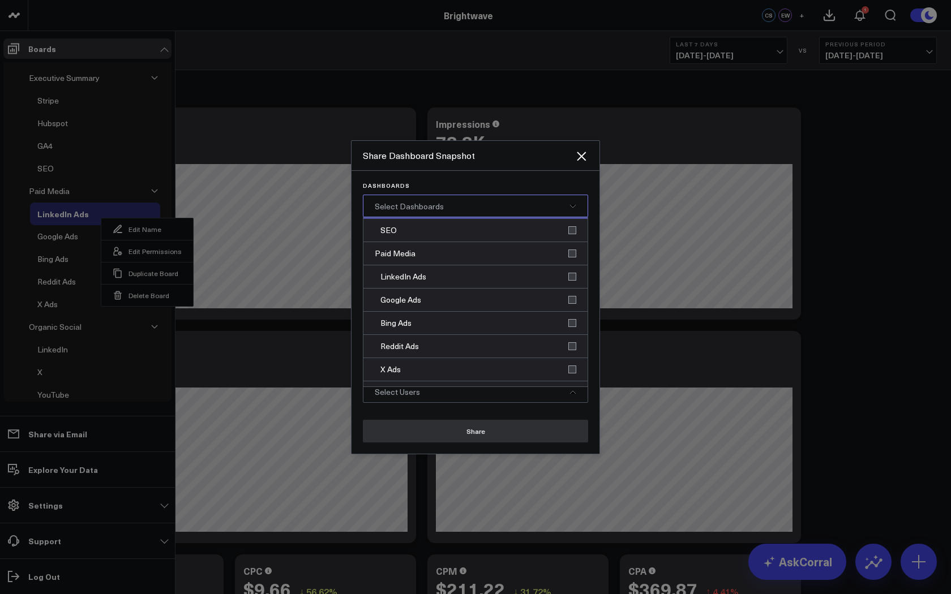
scroll to position [191, 0]
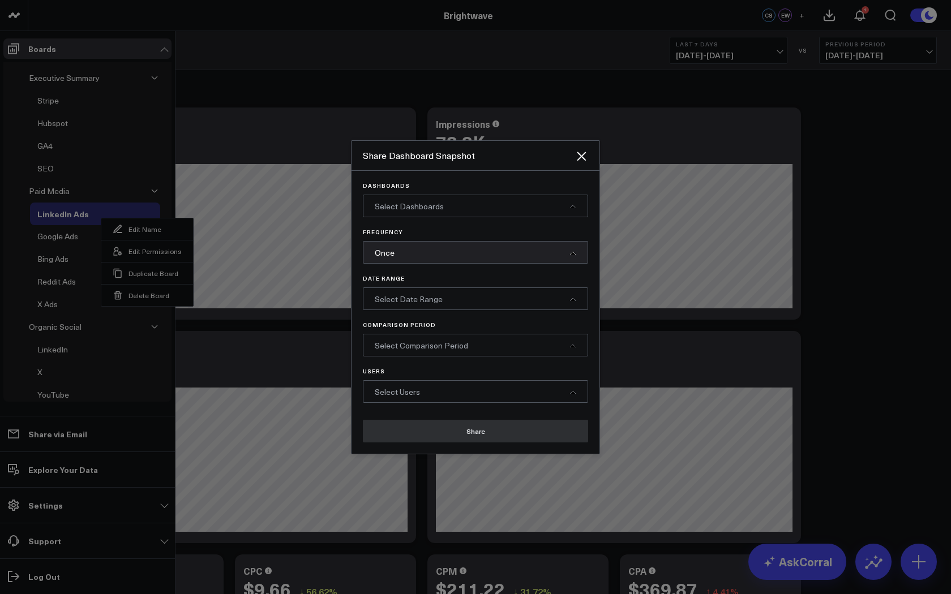
click at [314, 169] on div at bounding box center [475, 297] width 951 height 594
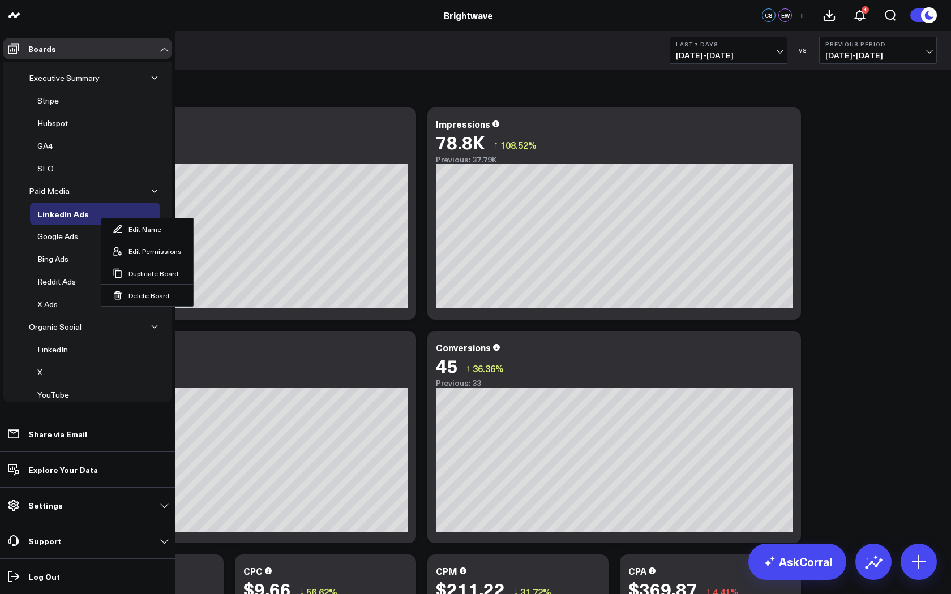
click at [279, 45] on div "Paid Media > LinkedIn Ads Last 7 Days [DATE] - [DATE] VS Previous Period [DATE]…" at bounding box center [489, 50] width 922 height 39
click at [184, 34] on div "Paid Media > LinkedIn Ads Last 7 Days [DATE] - [DATE] VS Previous Period [DATE]…" at bounding box center [489, 50] width 922 height 39
click at [164, 62] on ul "Executive Summary Stripe Hubspot GA4 SEO Paid Media LinkedIn Ads Edit Name Edit…" at bounding box center [87, 234] width 168 height 350
